Goal: Transaction & Acquisition: Purchase product/service

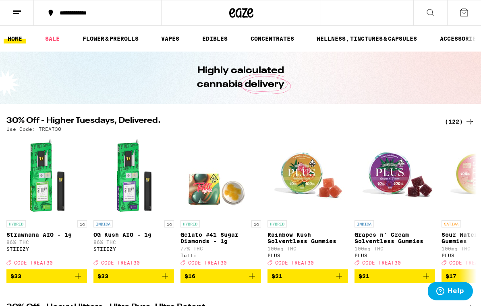
click at [176, 35] on link "VAPES" at bounding box center [170, 39] width 26 height 10
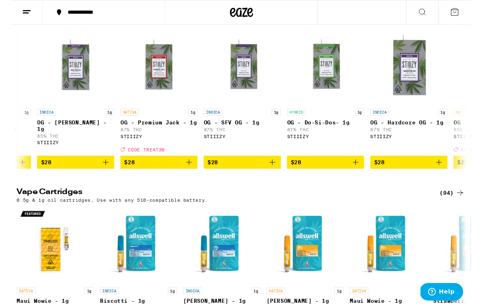
scroll to position [0, 330]
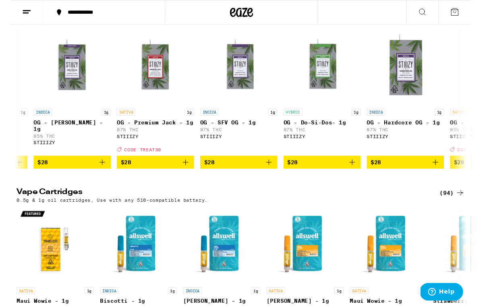
click at [334, 174] on span "$28" at bounding box center [325, 170] width 72 height 10
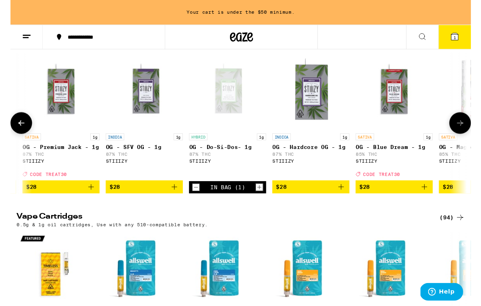
scroll to position [0, 429]
click at [334, 200] on span "$28" at bounding box center [314, 196] width 72 height 10
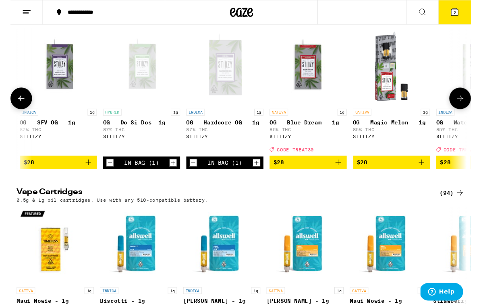
scroll to position [0, 524]
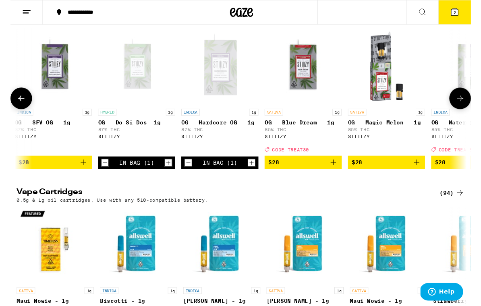
click at [317, 174] on span "$28" at bounding box center [305, 170] width 72 height 10
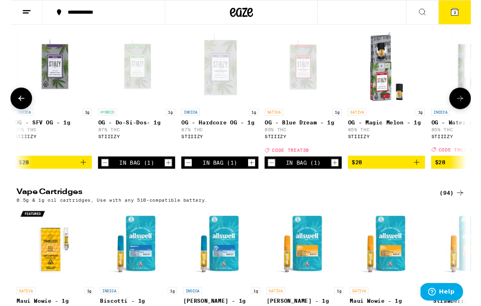
click at [466, 15] on icon at bounding box center [463, 12] width 7 height 7
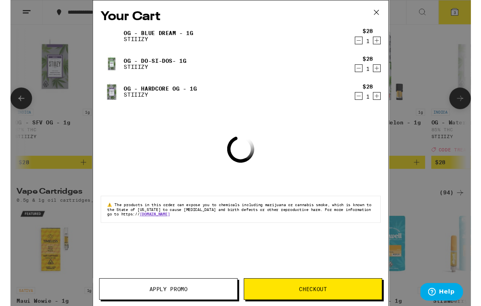
click at [139, 301] on span "Apply Promo" at bounding box center [165, 302] width 144 height 6
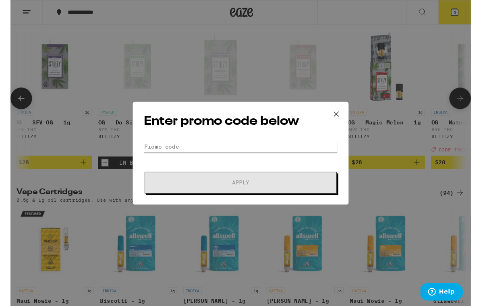
click at [194, 153] on input "Promo Code" at bounding box center [240, 153] width 202 height 12
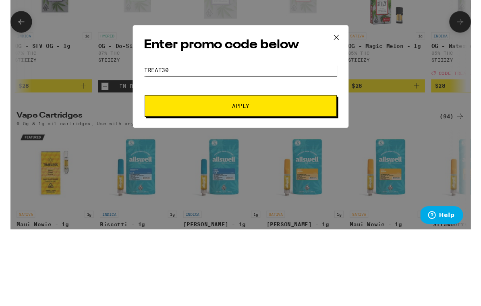
type input "TREAT30"
click at [289, 180] on button "Apply" at bounding box center [240, 191] width 201 height 23
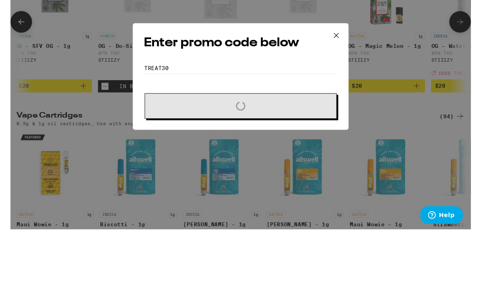
scroll to position [182, 0]
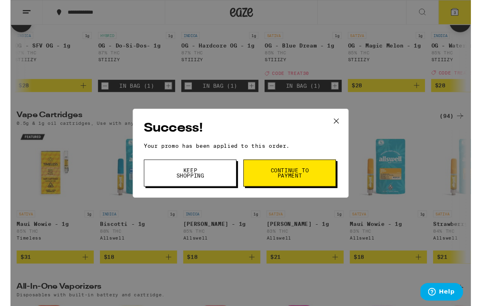
click at [307, 186] on span "Continue to payment" at bounding box center [291, 180] width 41 height 11
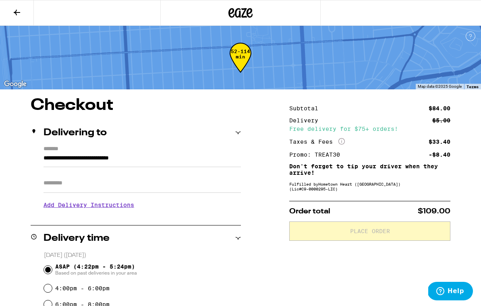
click at [19, 14] on icon at bounding box center [17, 13] width 10 height 10
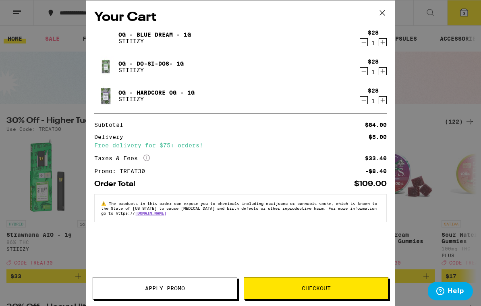
click at [211, 292] on button "Apply Promo" at bounding box center [165, 288] width 145 height 23
click at [216, 287] on span "Apply Promo" at bounding box center [165, 289] width 144 height 6
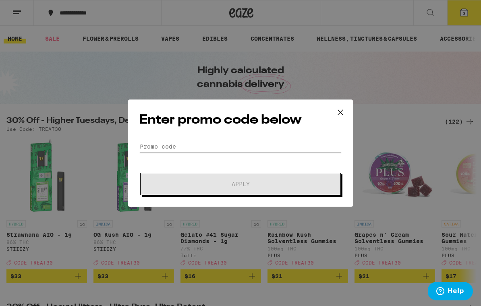
click at [168, 143] on input "Promo Code" at bounding box center [240, 147] width 202 height 12
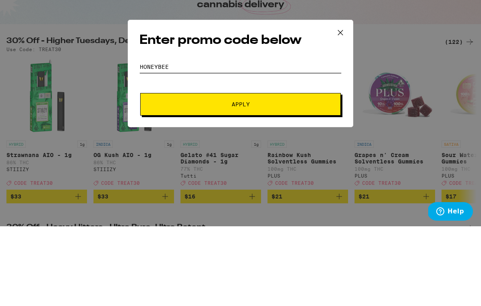
type input "HONEYBEE"
click at [270, 181] on span "Apply" at bounding box center [240, 184] width 145 height 6
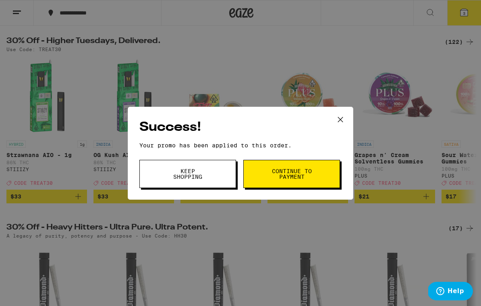
click at [327, 177] on button "Continue to payment" at bounding box center [291, 174] width 97 height 28
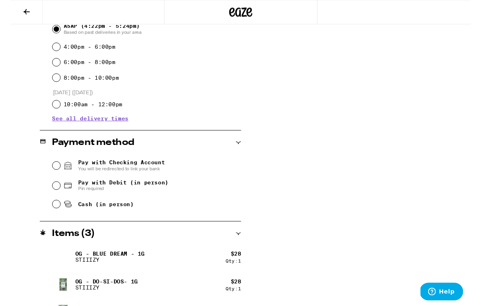
scroll to position [264, 0]
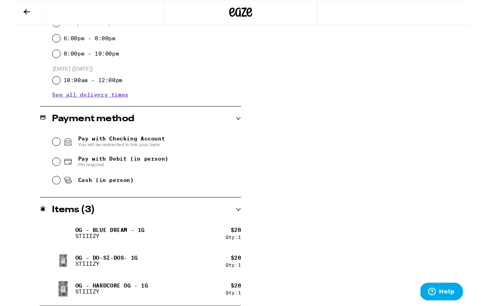
click at [50, 168] on input "Pay with Debit (in person) Pin required" at bounding box center [48, 169] width 8 height 8
radio input "true"
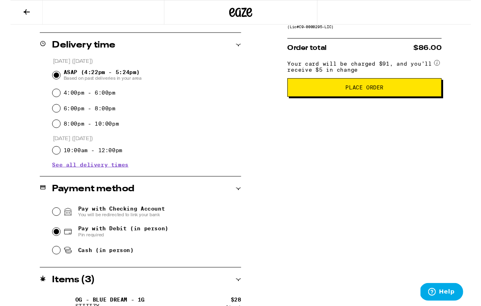
scroll to position [193, 0]
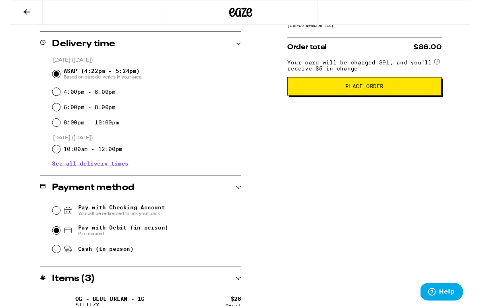
click at [379, 100] on button "Place Order" at bounding box center [369, 90] width 161 height 19
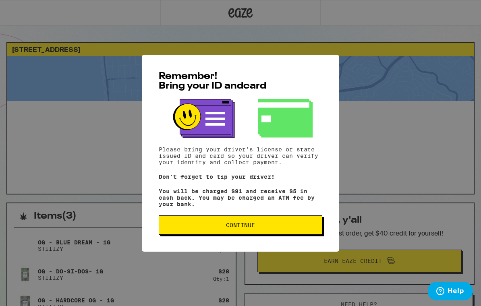
click at [260, 228] on span "Continue" at bounding box center [241, 225] width 150 height 6
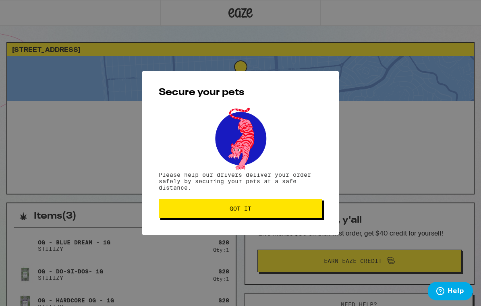
click at [271, 211] on span "Got it" at bounding box center [241, 209] width 150 height 6
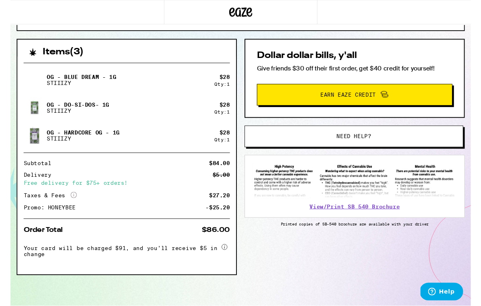
scroll to position [166, 0]
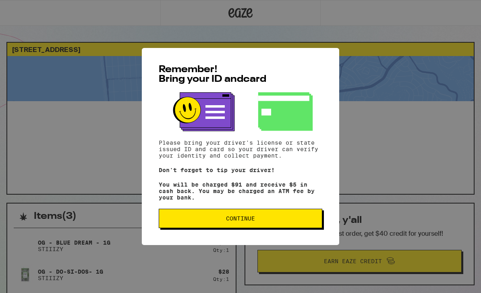
click at [262, 226] on button "Continue" at bounding box center [241, 218] width 164 height 19
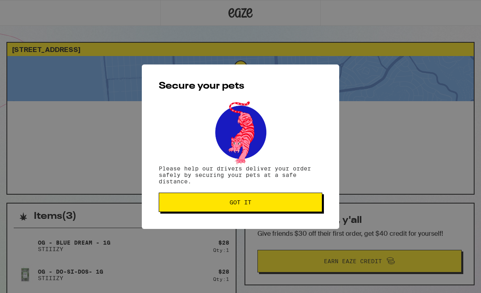
click at [267, 202] on span "Got it" at bounding box center [241, 202] width 150 height 6
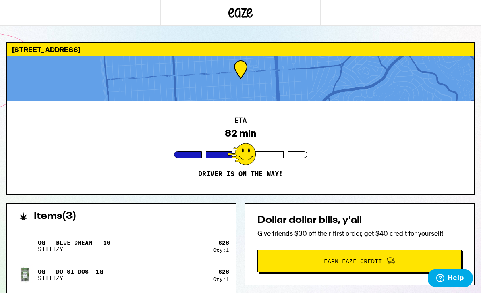
click at [366, 264] on span "Earn Eaze Credit" at bounding box center [353, 261] width 58 height 6
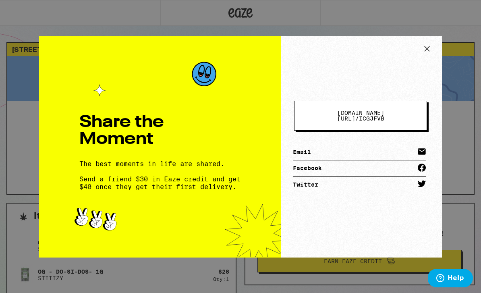
click at [428, 50] on icon at bounding box center [427, 48] width 5 height 5
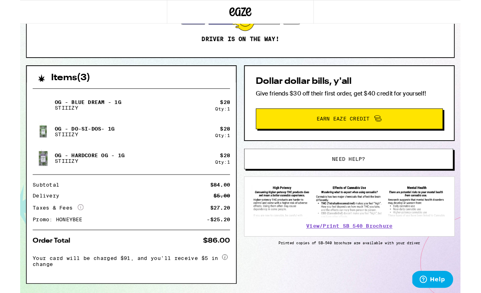
scroll to position [157, 0]
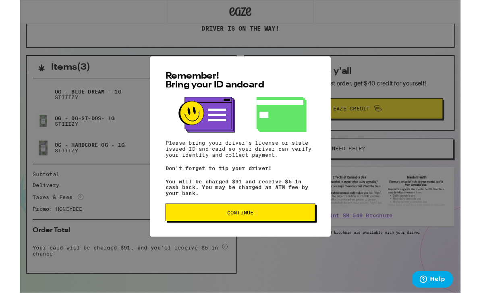
scroll to position [157, 0]
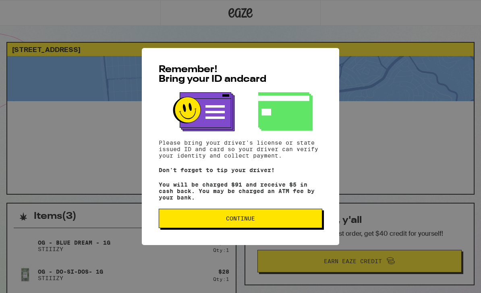
click at [264, 216] on button "Continue" at bounding box center [241, 218] width 164 height 19
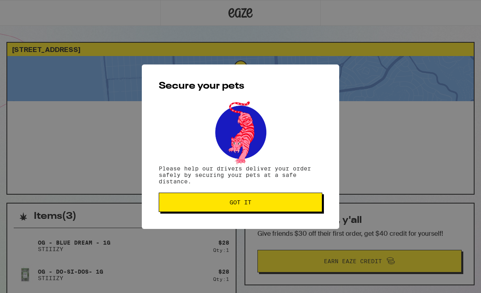
click at [269, 205] on span "Got it" at bounding box center [241, 202] width 150 height 6
